Goal: Use online tool/utility: Use online tool/utility

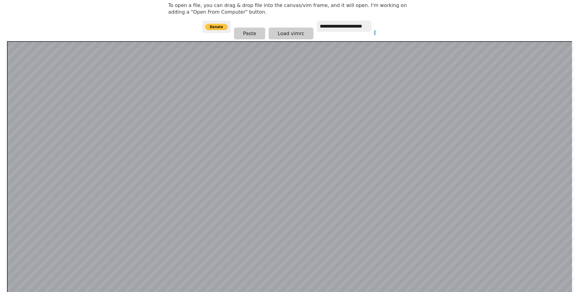
scroll to position [118, 0]
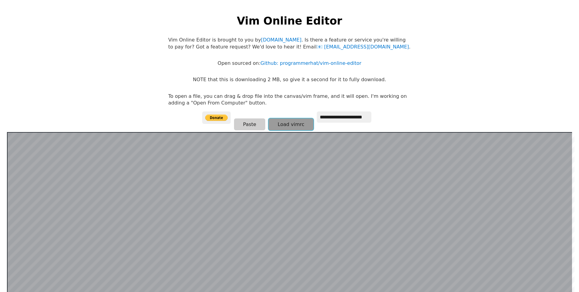
click at [292, 123] on button "Load vimrc" at bounding box center [290, 124] width 45 height 12
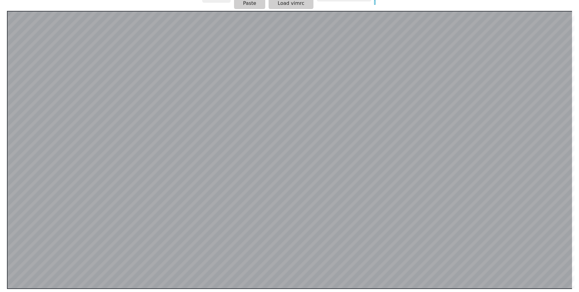
scroll to position [118, 0]
